Goal: Information Seeking & Learning: Learn about a topic

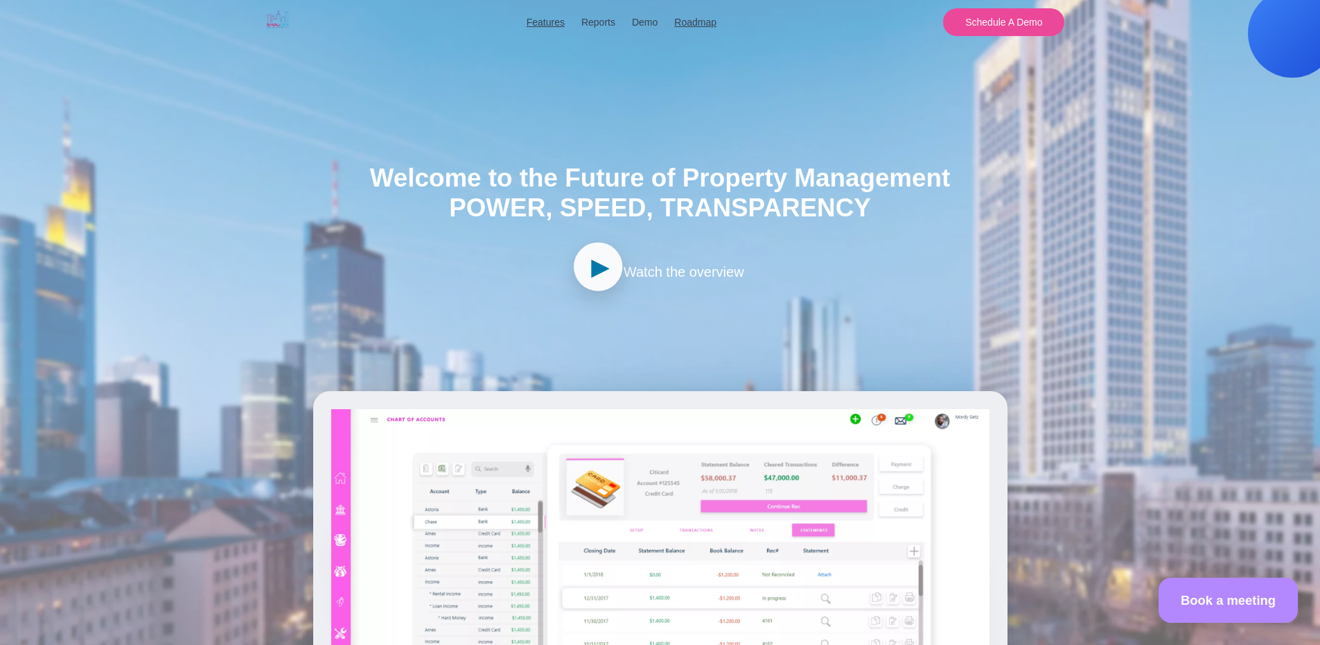
click at [591, 277] on span "►" at bounding box center [601, 267] width 28 height 44
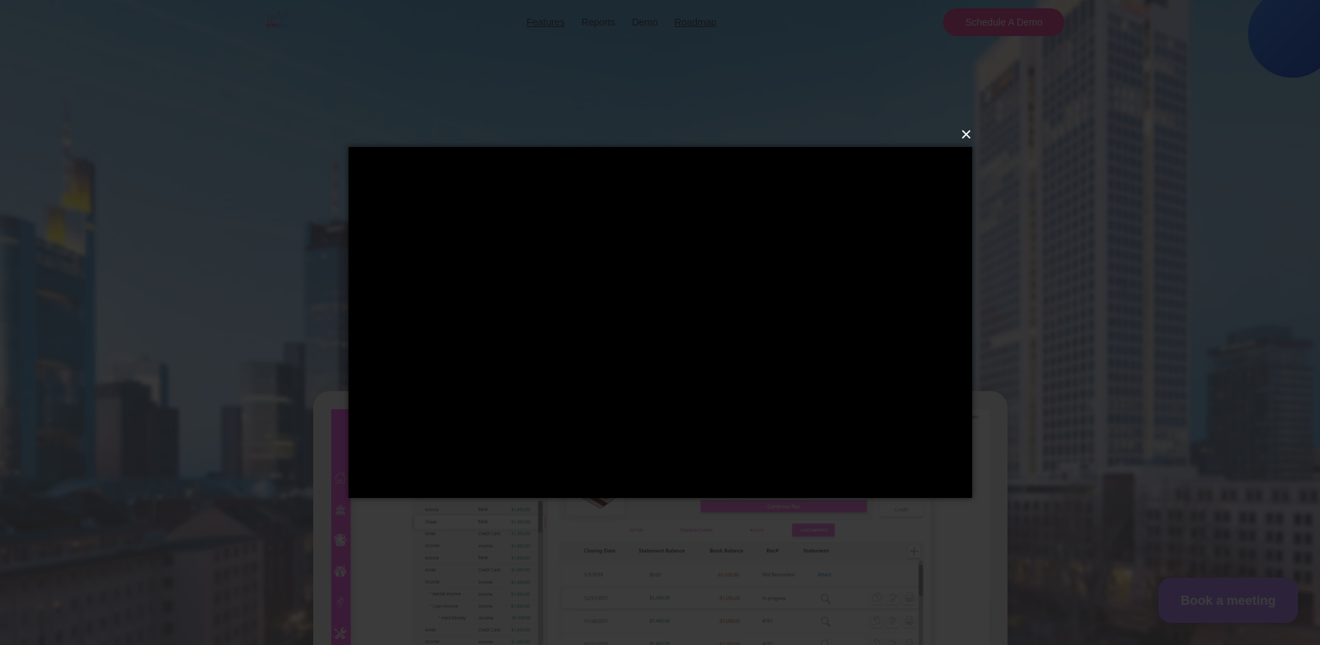
click at [968, 133] on button "×" at bounding box center [665, 134] width 624 height 30
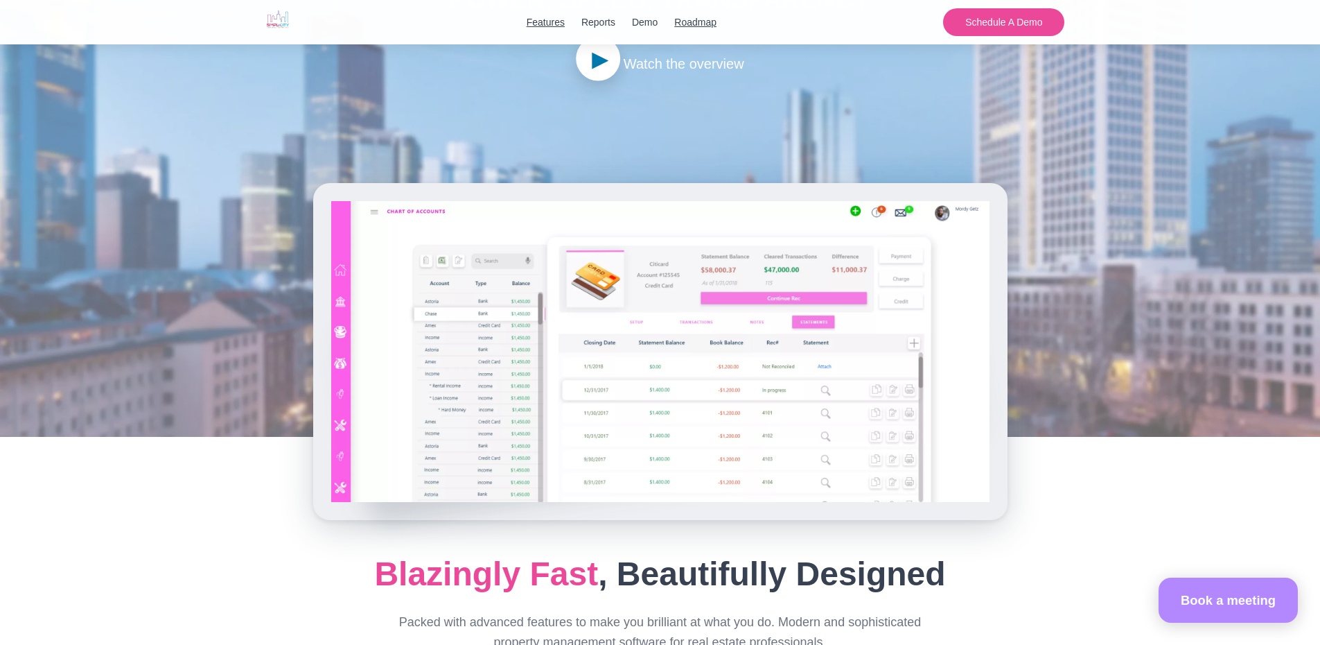
scroll to position [277, 0]
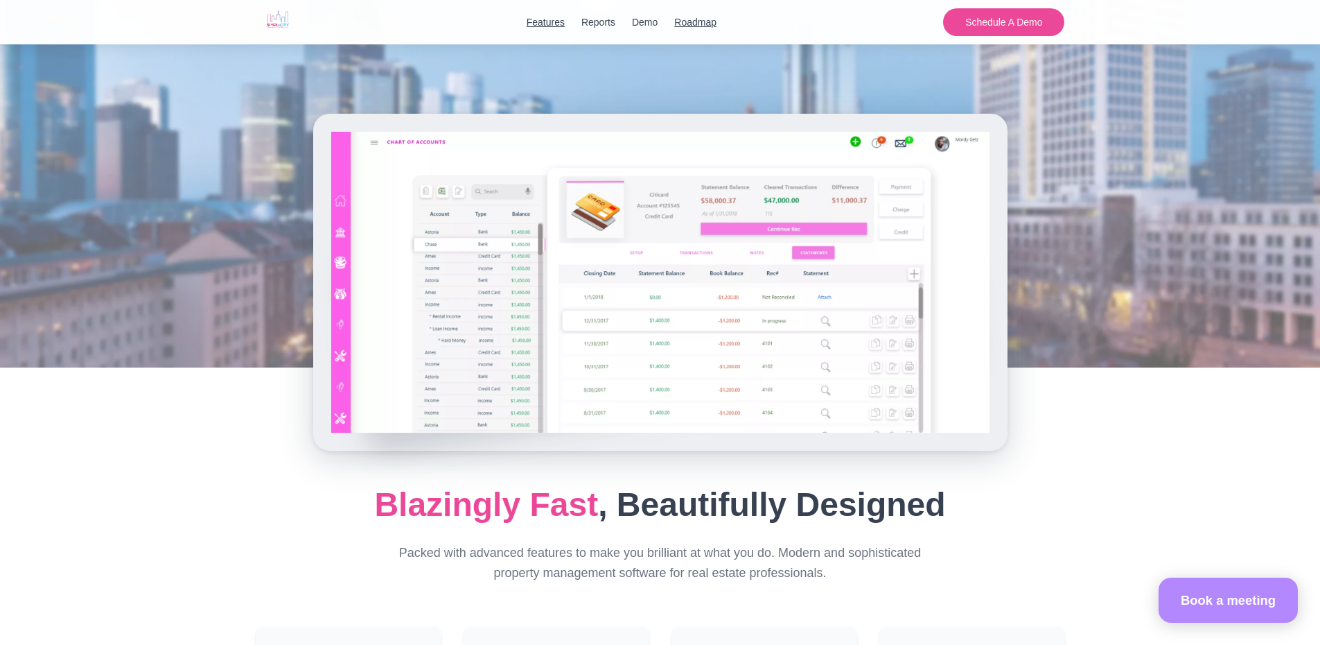
click at [732, 343] on img at bounding box center [660, 282] width 658 height 301
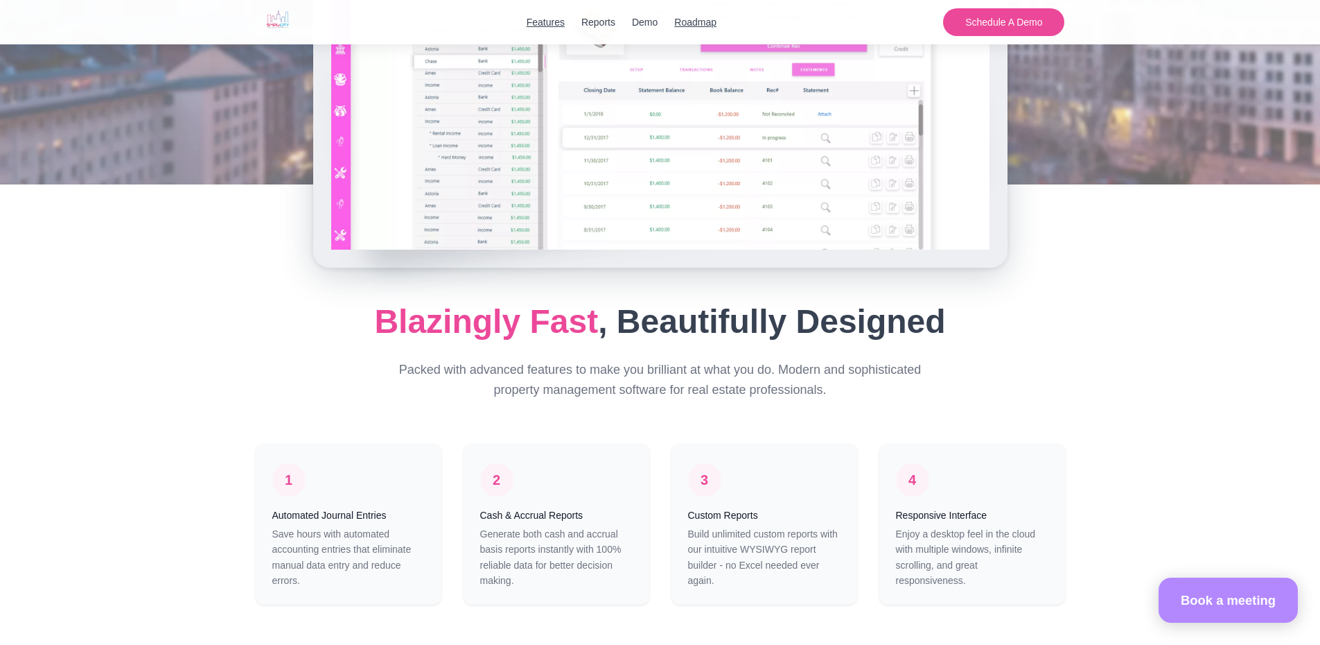
scroll to position [485, 0]
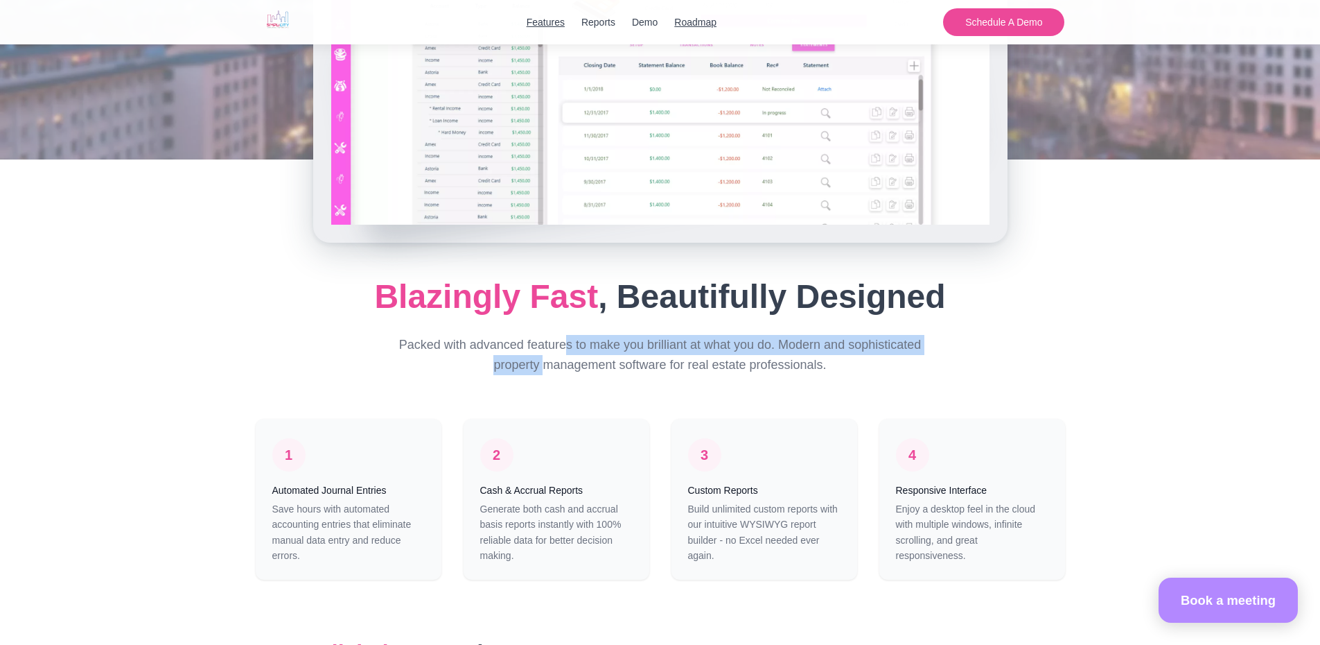
drag, startPoint x: 392, startPoint y: 376, endPoint x: 916, endPoint y: 389, distance: 523.5
click at [916, 375] on p "Packed with advanced features to make you brilliant at what you do. Modern and …" at bounding box center [660, 355] width 532 height 40
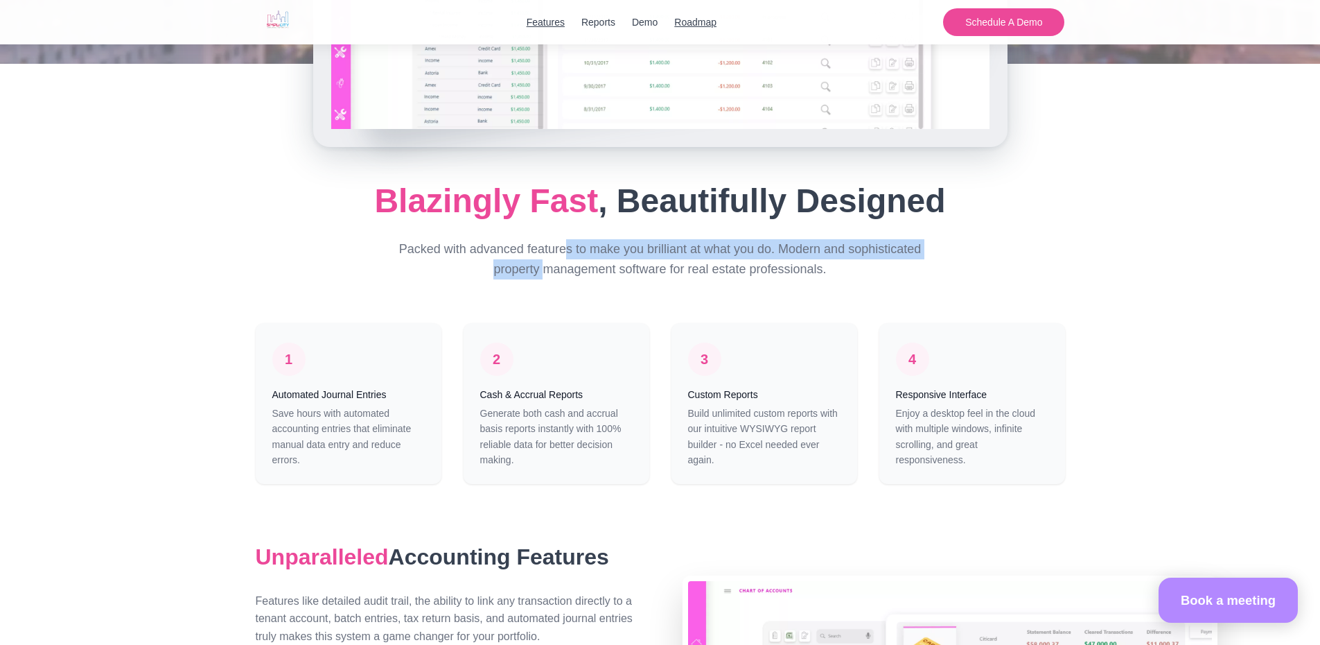
scroll to position [624, 0]
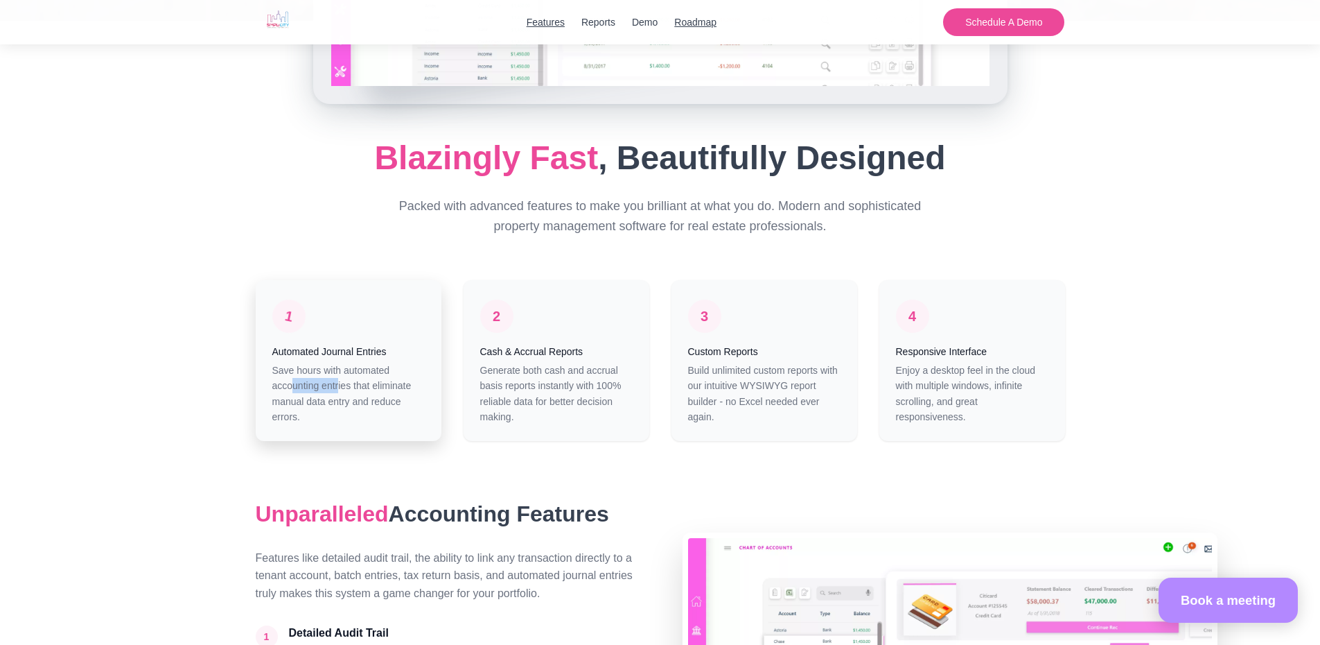
drag, startPoint x: 279, startPoint y: 426, endPoint x: 336, endPoint y: 427, distance: 57.5
click at [336, 425] on p "Save hours with automated accounting entries that eliminate manual data entry a…" at bounding box center [348, 394] width 152 height 62
drag, startPoint x: 279, startPoint y: 446, endPoint x: 377, endPoint y: 444, distance: 97.7
click at [377, 425] on p "Save hours with automated accounting entries that eliminate manual data entry a…" at bounding box center [348, 394] width 152 height 62
drag, startPoint x: 277, startPoint y: 460, endPoint x: 349, endPoint y: 460, distance: 72.8
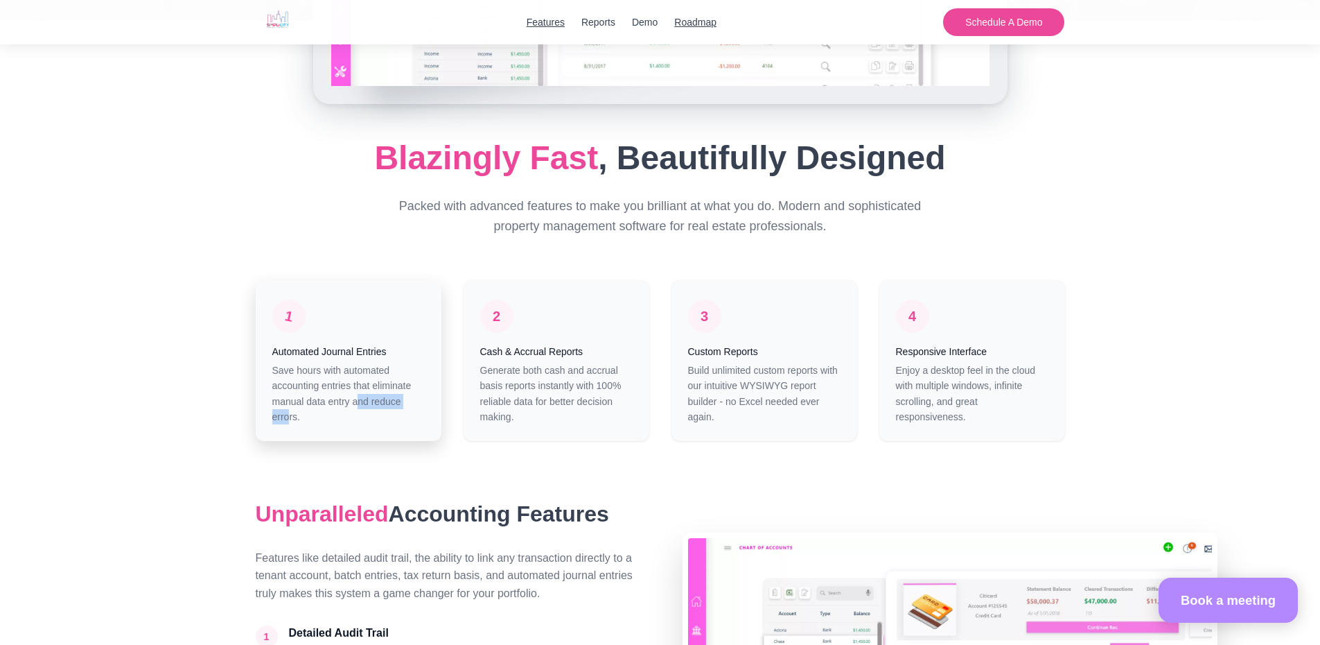
click at [349, 425] on p "Save hours with automated accounting entries that eliminate manual data entry a…" at bounding box center [348, 394] width 152 height 62
drag, startPoint x: 282, startPoint y: 480, endPoint x: 401, endPoint y: 478, distance: 119.2
click at [401, 425] on p "Save hours with automated accounting entries that eliminate manual data entry a…" at bounding box center [348, 394] width 152 height 62
drag, startPoint x: 483, startPoint y: 422, endPoint x: 601, endPoint y: 432, distance: 118.2
click at [601, 425] on p "Generate both cash and accrual basis reports instantly with 100% reliable data …" at bounding box center [556, 394] width 152 height 62
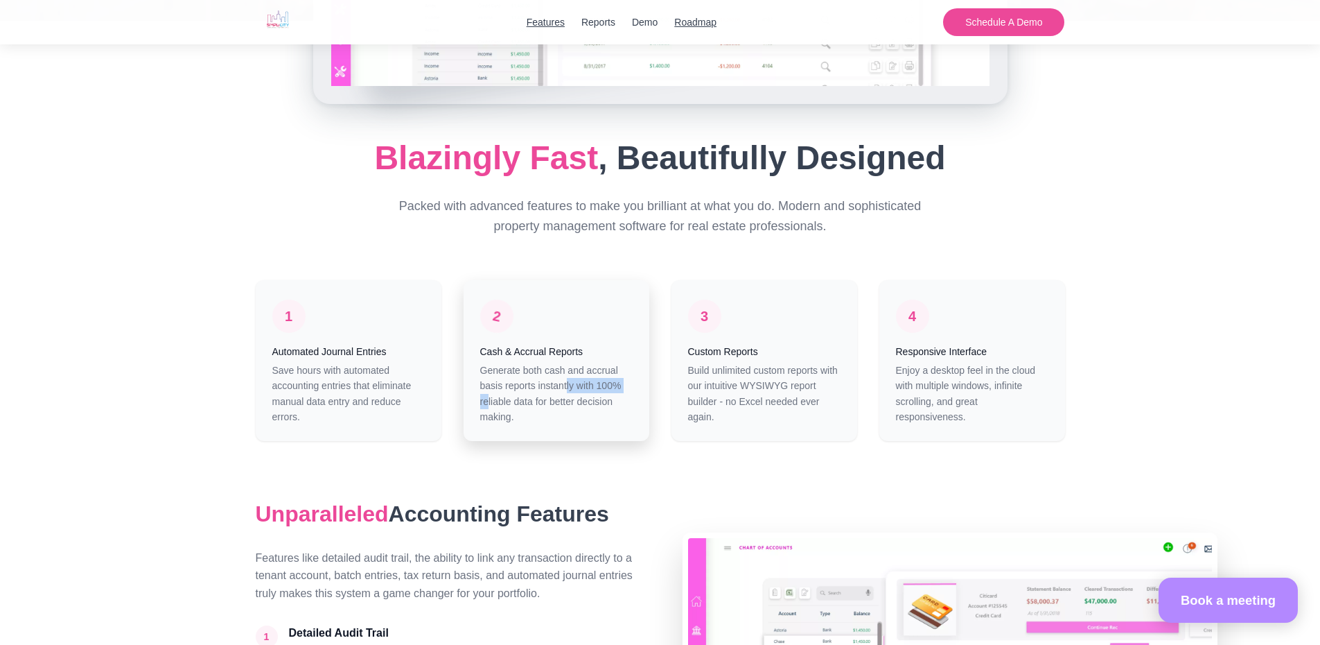
drag, startPoint x: 481, startPoint y: 445, endPoint x: 552, endPoint y: 445, distance: 70.7
click at [552, 441] on div "2 Cash & Accrual Reports Generate both cash and accrual basis reports instantly…" at bounding box center [557, 360] width 186 height 161
drag, startPoint x: 484, startPoint y: 460, endPoint x: 564, endPoint y: 464, distance: 79.1
click at [564, 425] on p "Generate both cash and accrual basis reports instantly with 100% reliable data …" at bounding box center [556, 394] width 152 height 62
drag, startPoint x: 692, startPoint y: 421, endPoint x: 807, endPoint y: 428, distance: 115.3
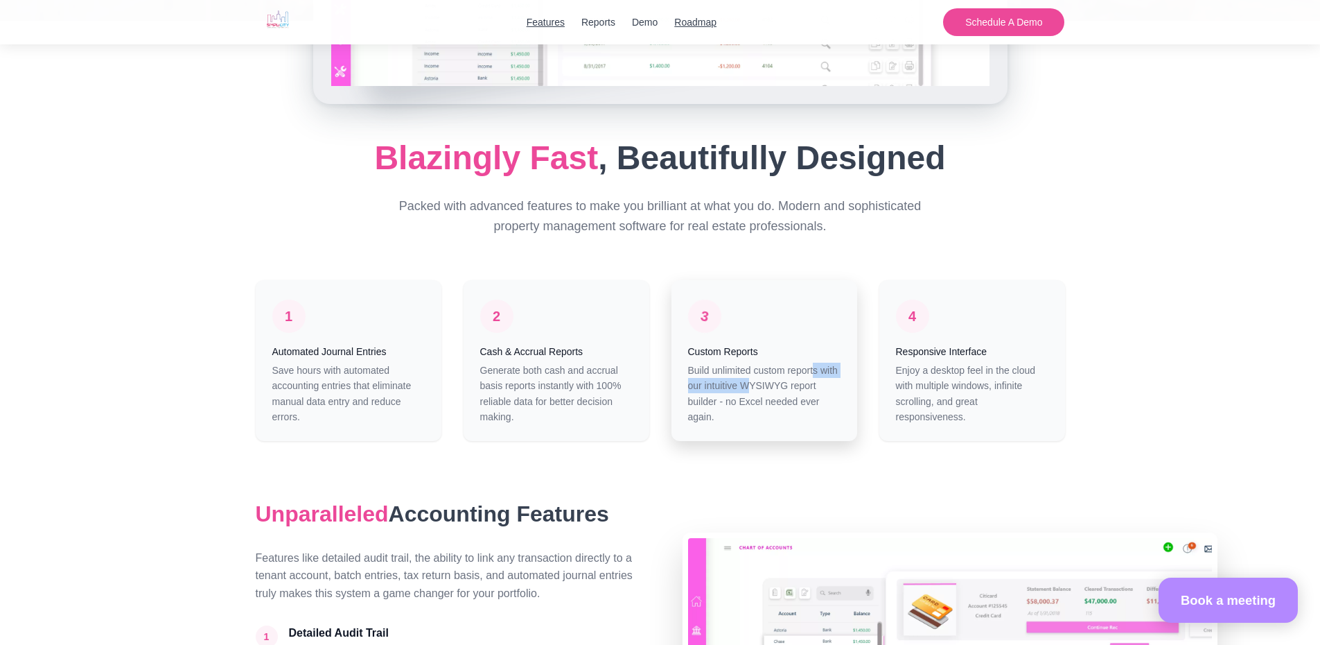
click at [807, 425] on p "Build unlimited custom reports with our intuitive WYSIWYG report builder - no E…" at bounding box center [764, 394] width 152 height 62
drag, startPoint x: 899, startPoint y: 415, endPoint x: 951, endPoint y: 423, distance: 52.6
click at [951, 423] on p "Enjoy a desktop feel in the cloud with multiple windows, infinite scrolling, an…" at bounding box center [972, 394] width 152 height 62
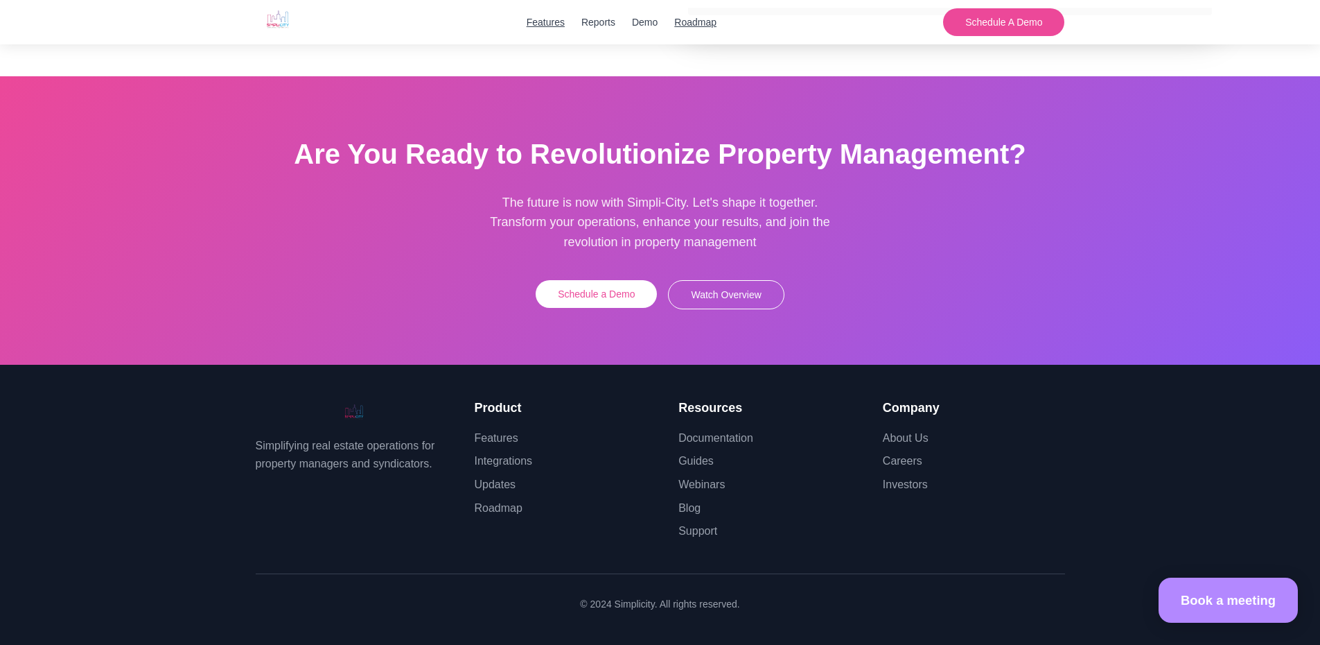
scroll to position [4367, 0]
click at [490, 478] on link "Updates" at bounding box center [496, 484] width 42 height 12
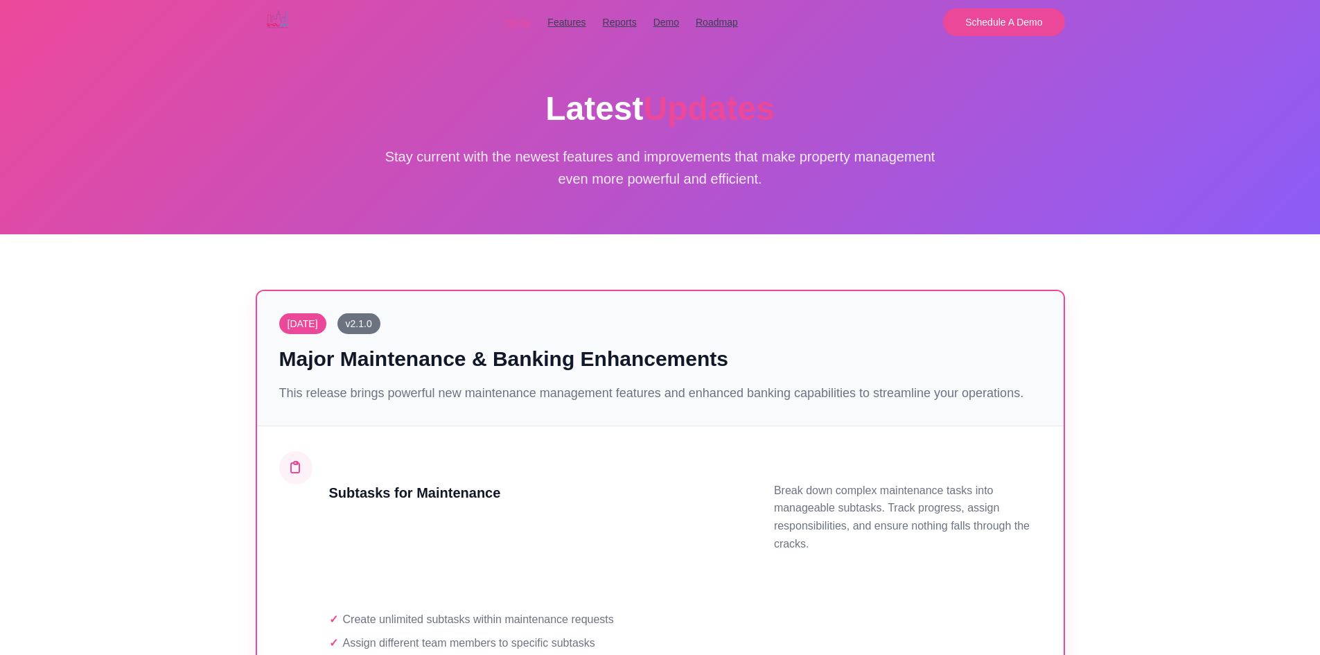
click at [506, 26] on link "Home" at bounding box center [518, 22] width 26 height 15
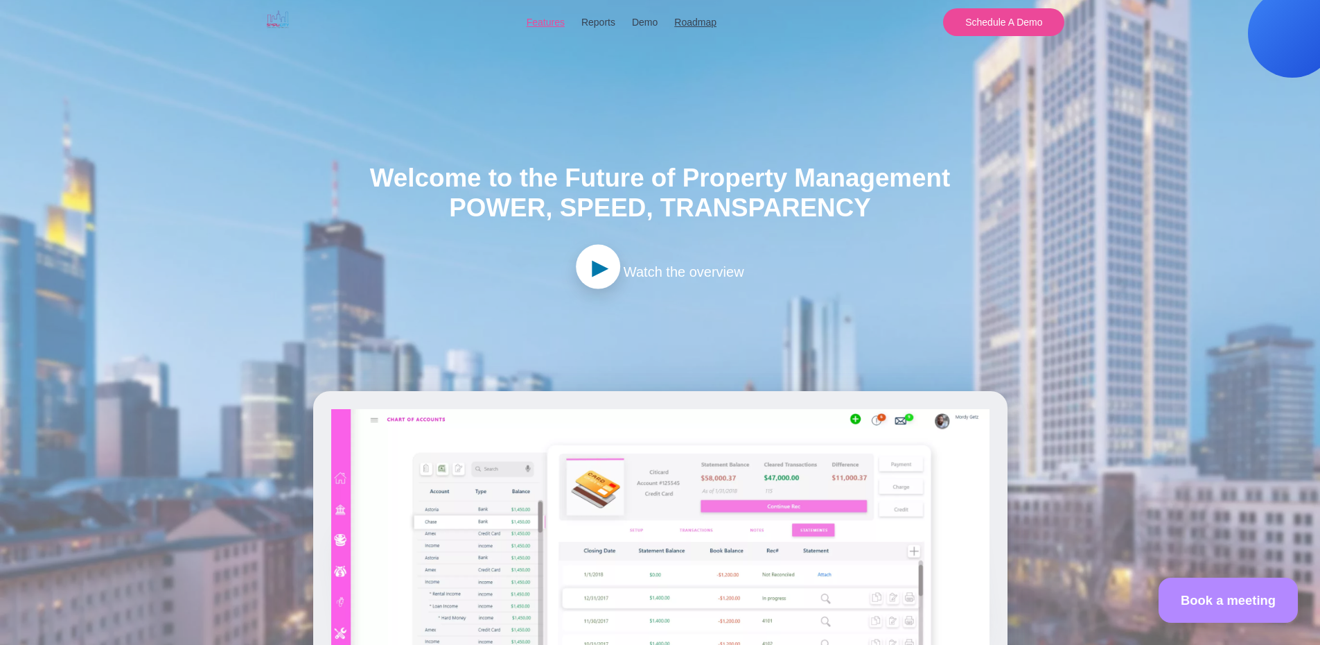
click at [539, 28] on link "Features" at bounding box center [546, 22] width 38 height 15
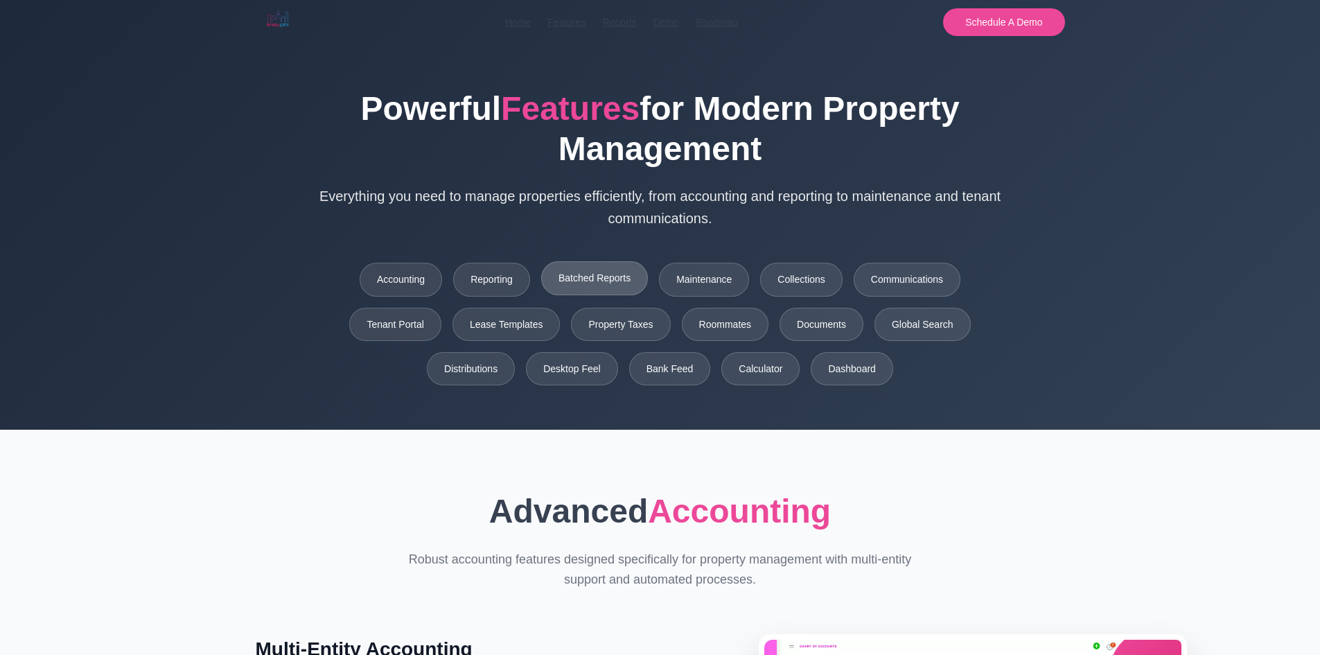
click at [568, 295] on link "Batched Reports" at bounding box center [594, 277] width 107 height 33
click at [617, 29] on link "Reports" at bounding box center [620, 22] width 34 height 15
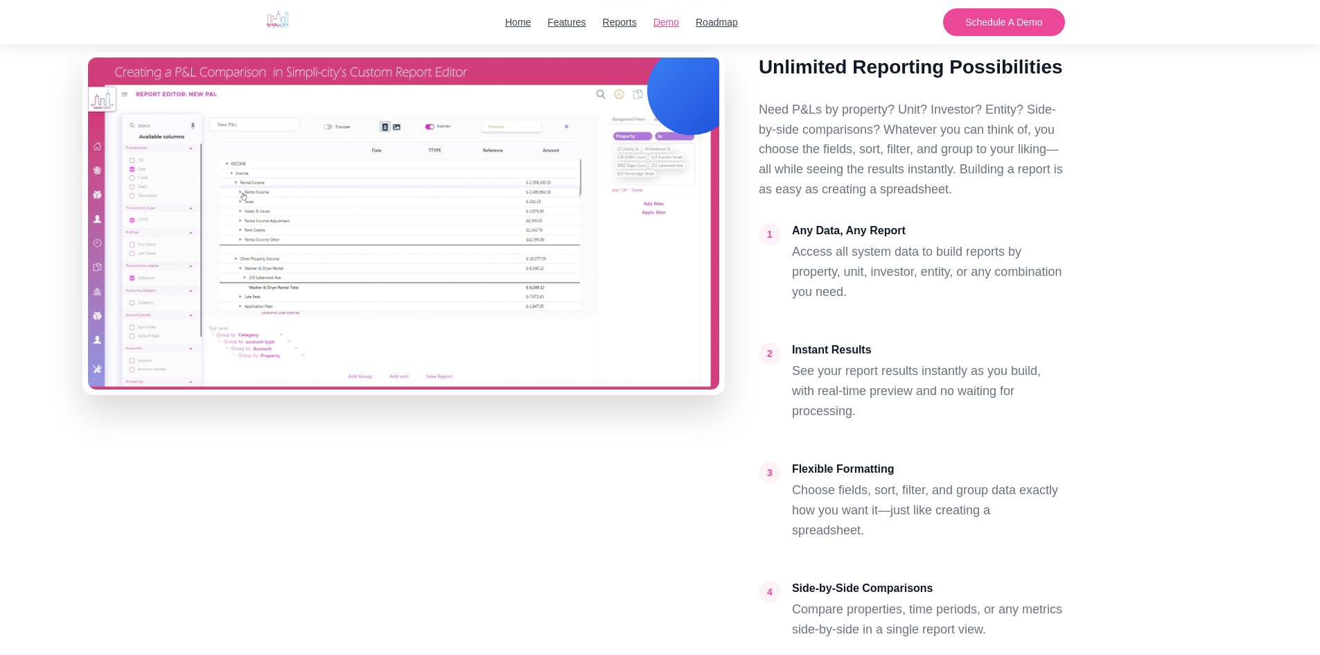
scroll to position [1380, 0]
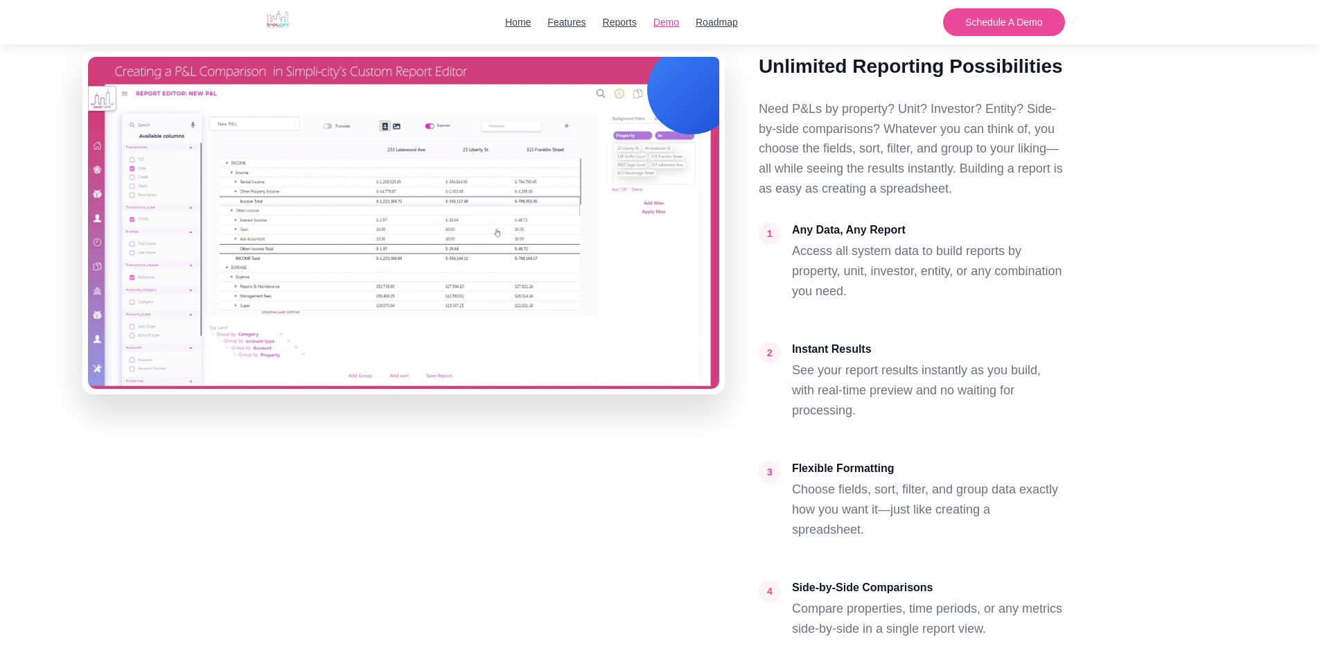
click at [665, 28] on link "Demo" at bounding box center [667, 22] width 26 height 15
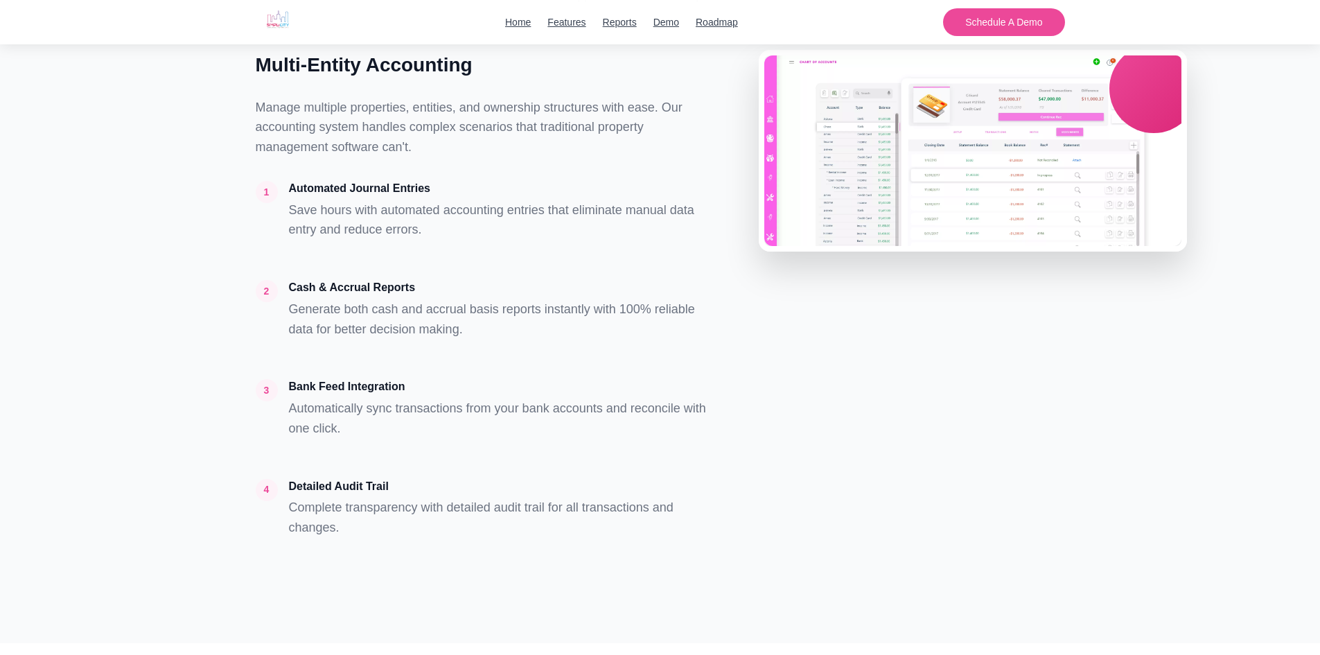
scroll to position [762, 0]
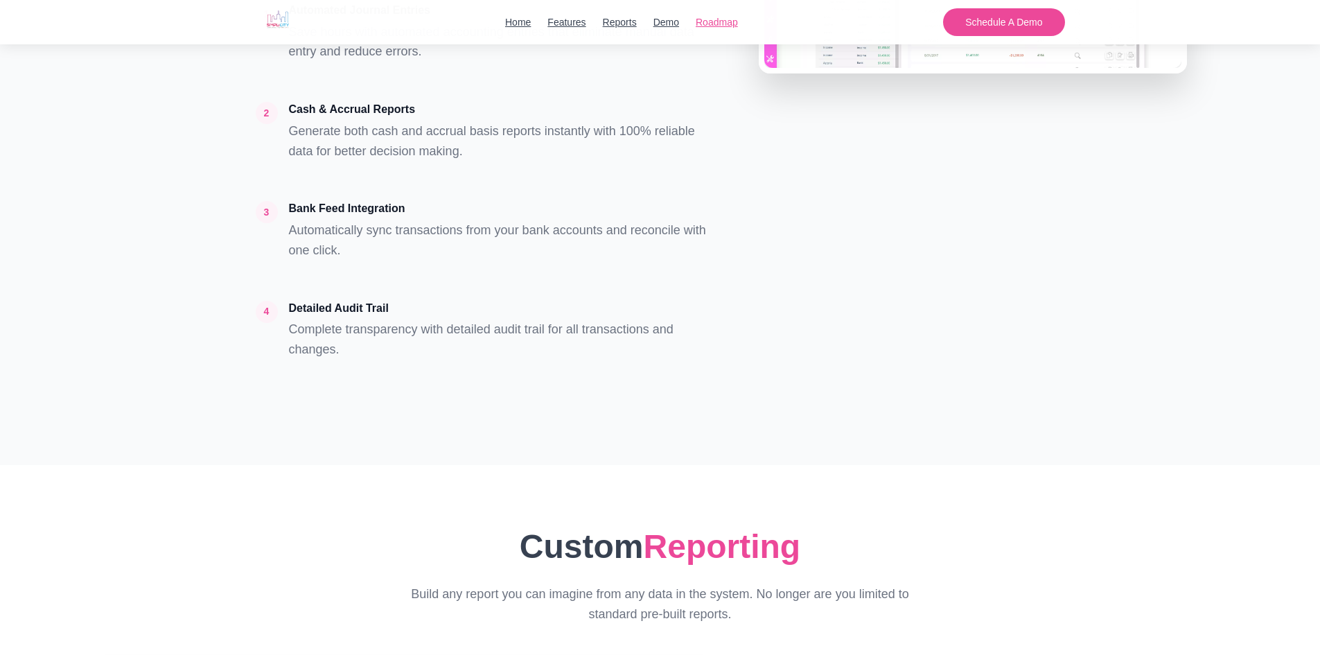
click at [721, 26] on link "Roadmap" at bounding box center [717, 22] width 42 height 15
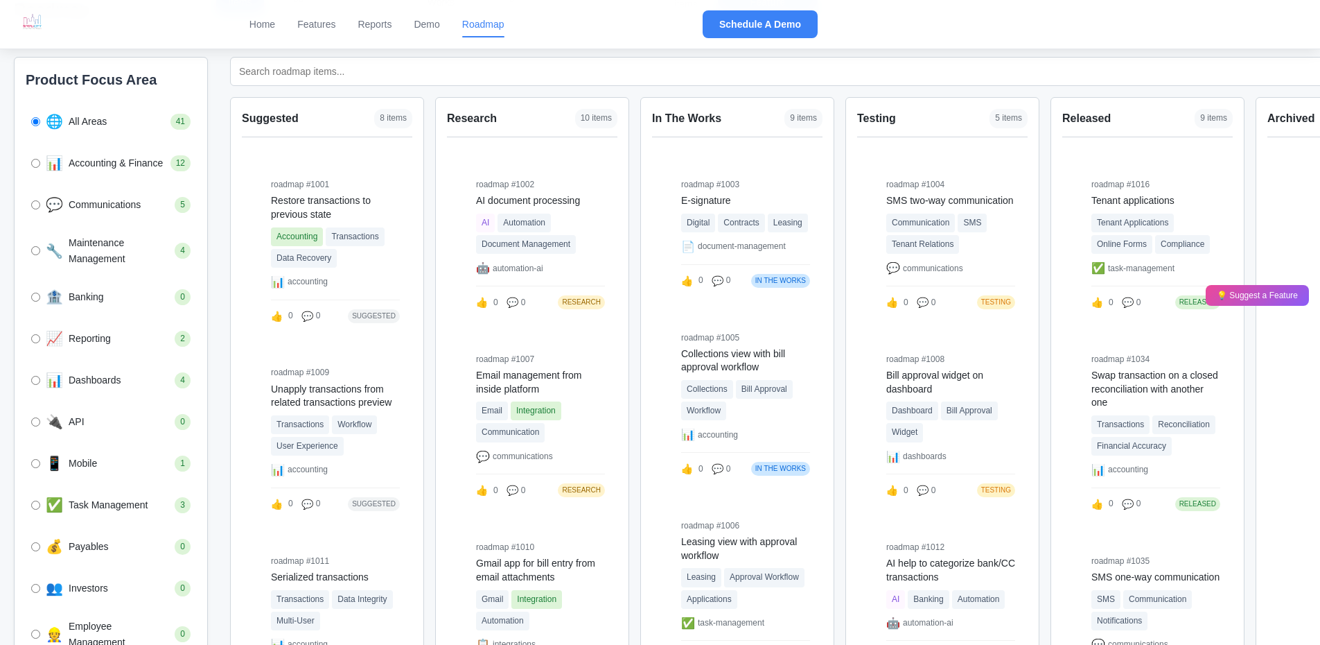
scroll to position [347, 0]
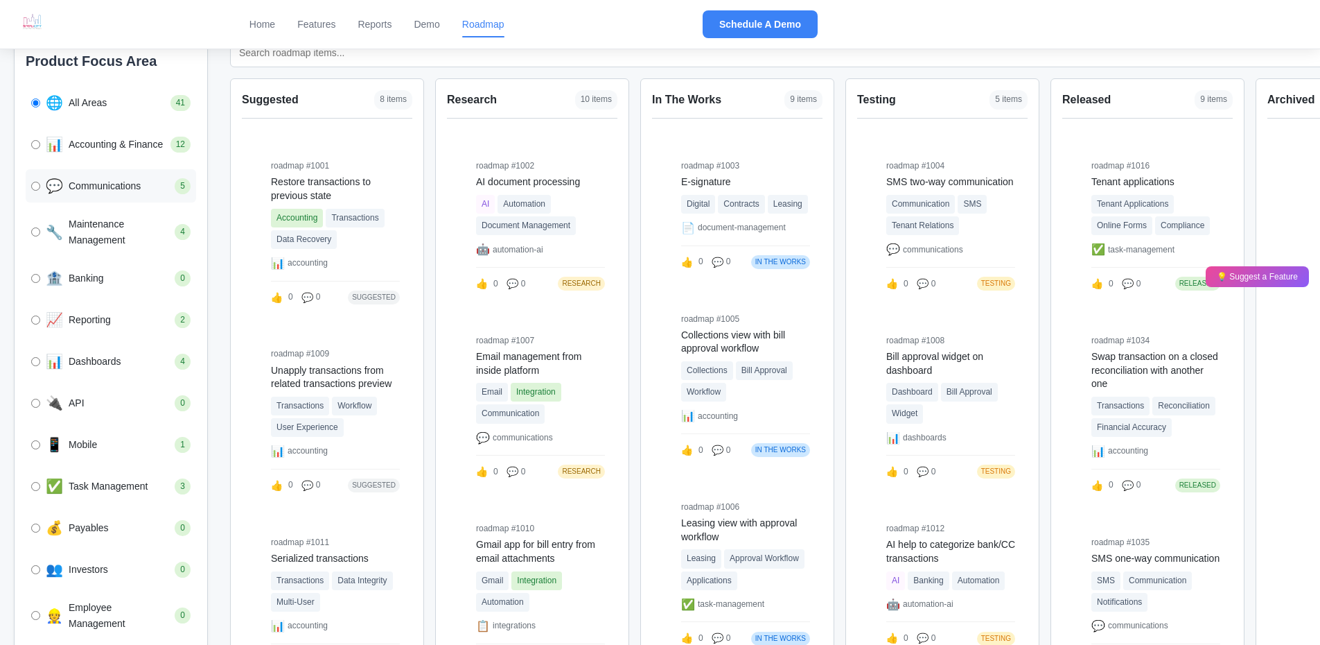
click at [80, 193] on span "Communications" at bounding box center [119, 185] width 101 height 15
click at [40, 191] on input "💬 Communications 5" at bounding box center [35, 186] width 9 height 9
radio input "true"
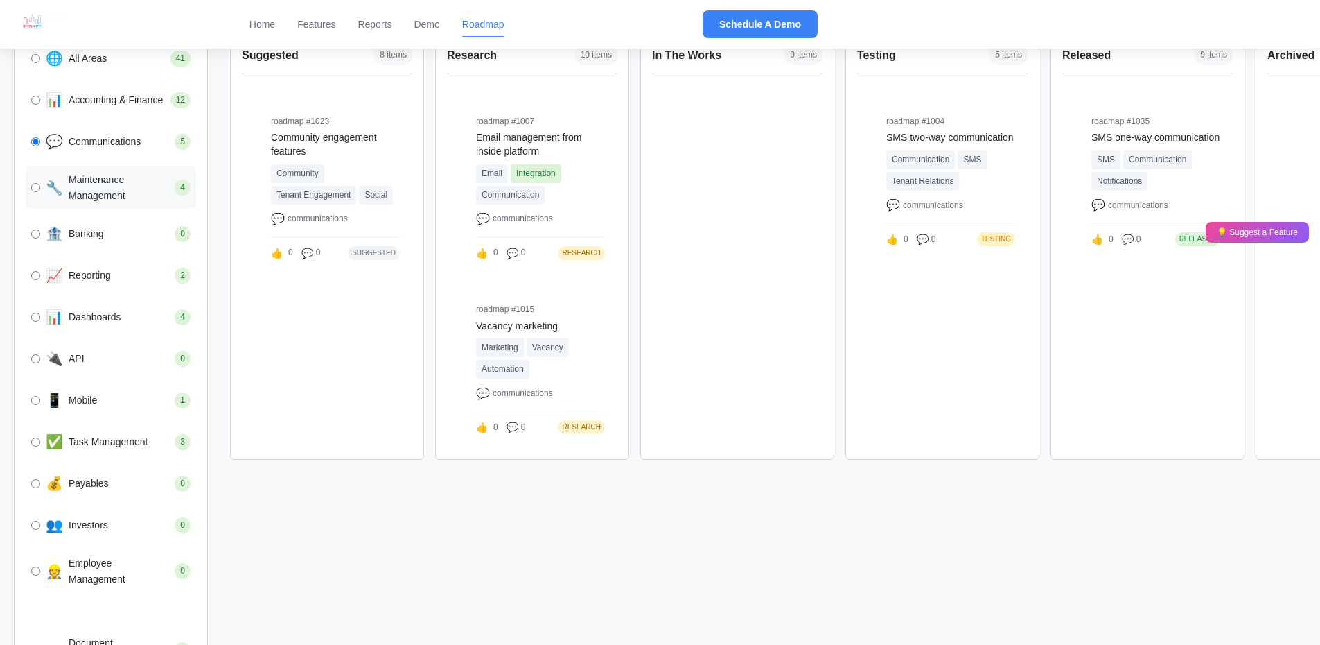
scroll to position [416, 0]
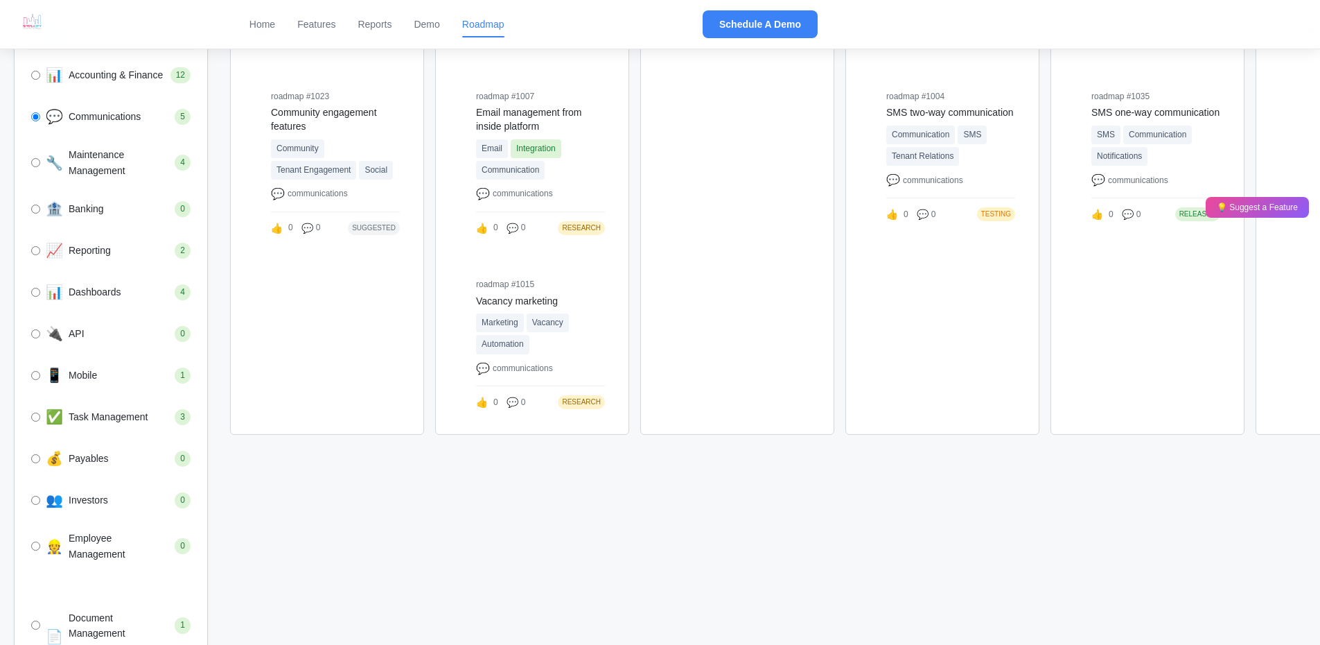
click at [81, 41] on span "All Areas" at bounding box center [117, 33] width 96 height 15
click at [40, 38] on input "🌐 All Areas 41" at bounding box center [35, 33] width 9 height 9
radio input "true"
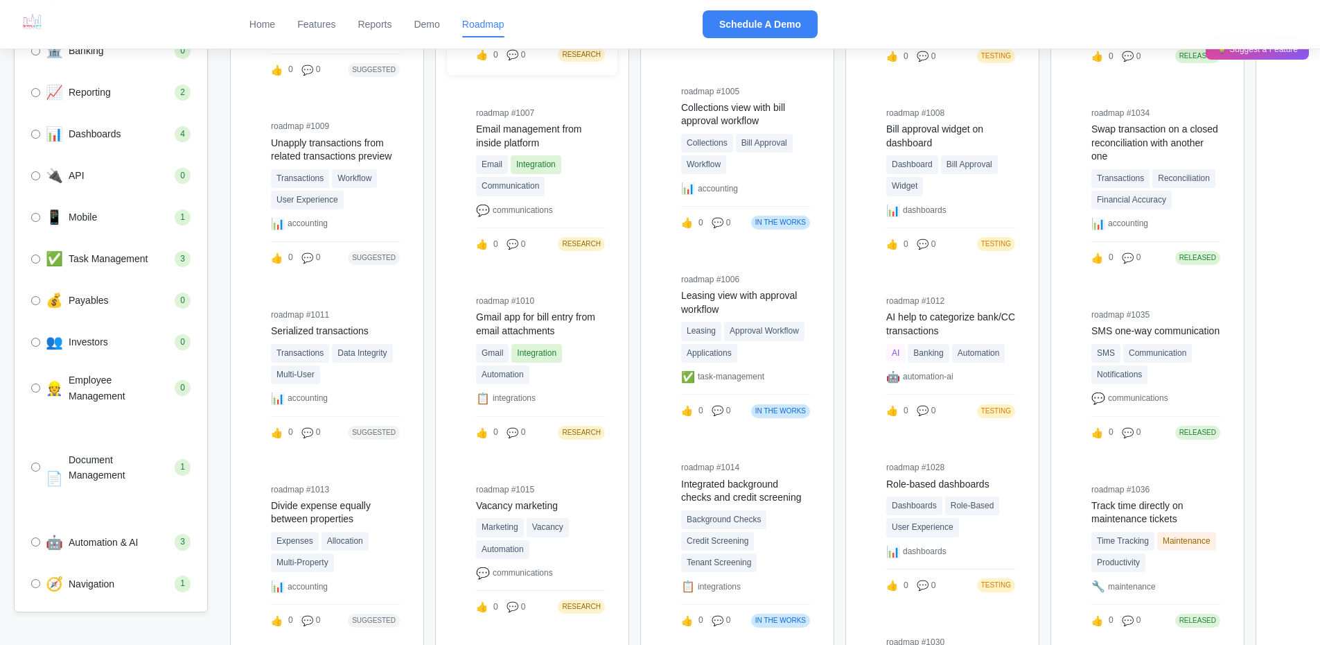
scroll to position [901, 0]
